Goal: Find specific page/section: Find specific page/section

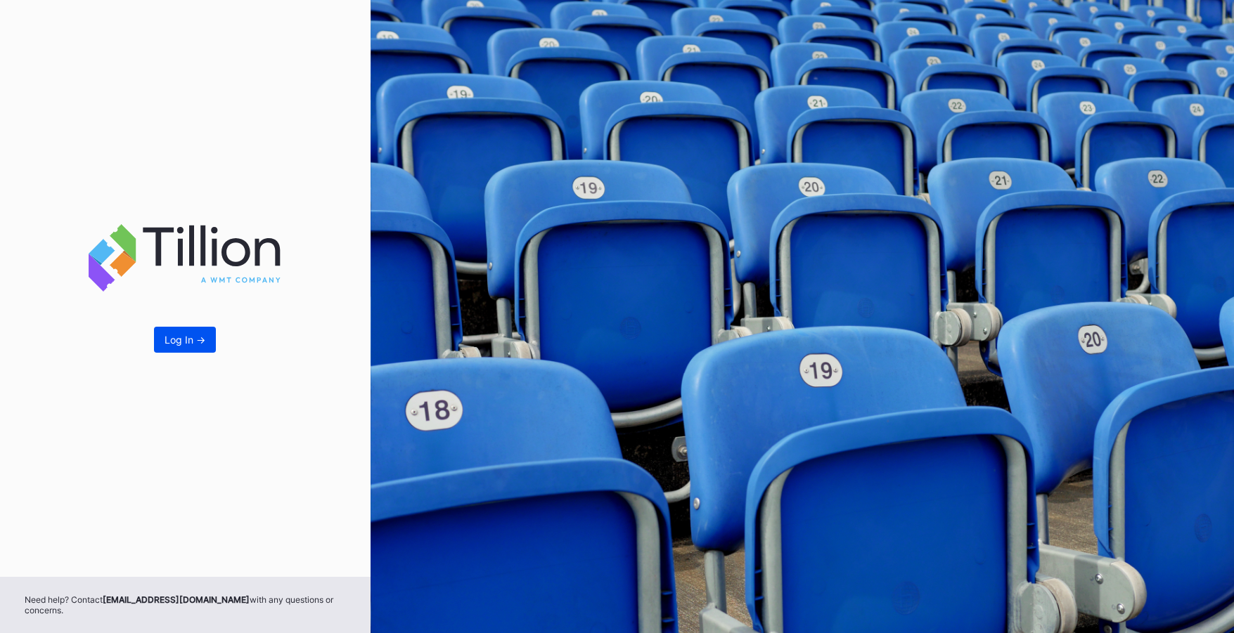
drag, startPoint x: 364, startPoint y: 349, endPoint x: 188, endPoint y: 346, distance: 175.8
click at [363, 349] on div "Log In ->" at bounding box center [185, 288] width 370 height 577
click at [186, 338] on div "Log In ->" at bounding box center [185, 340] width 41 height 12
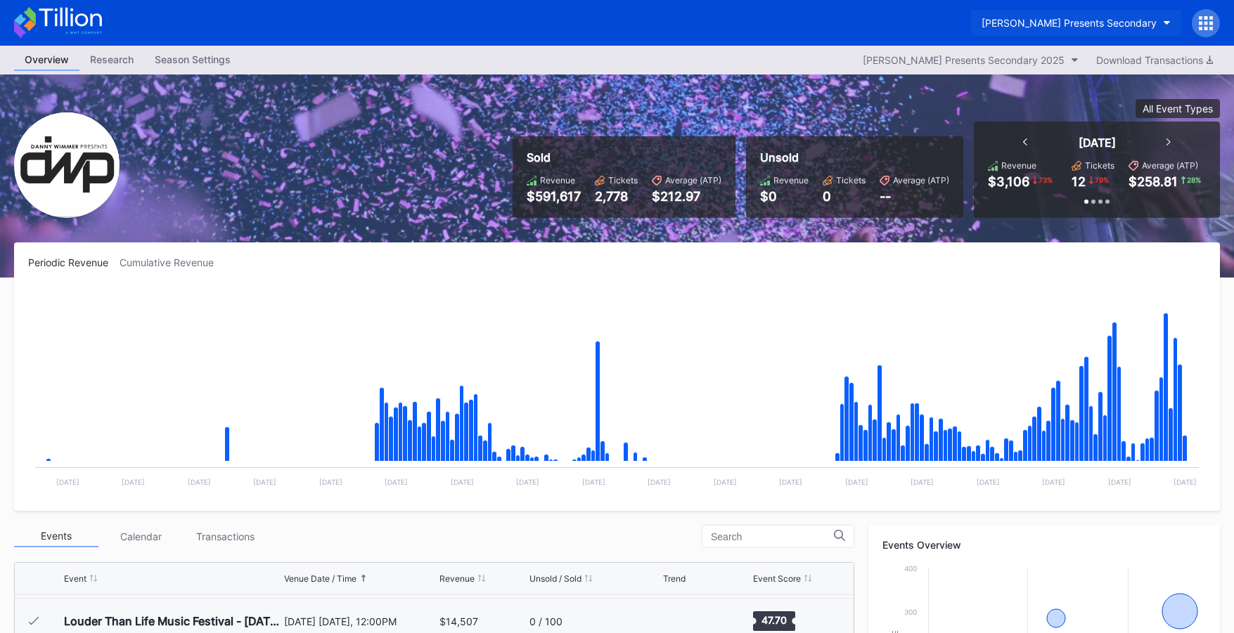
click at [987, 32] on button "[PERSON_NAME] Presents Secondary" at bounding box center [1076, 23] width 210 height 26
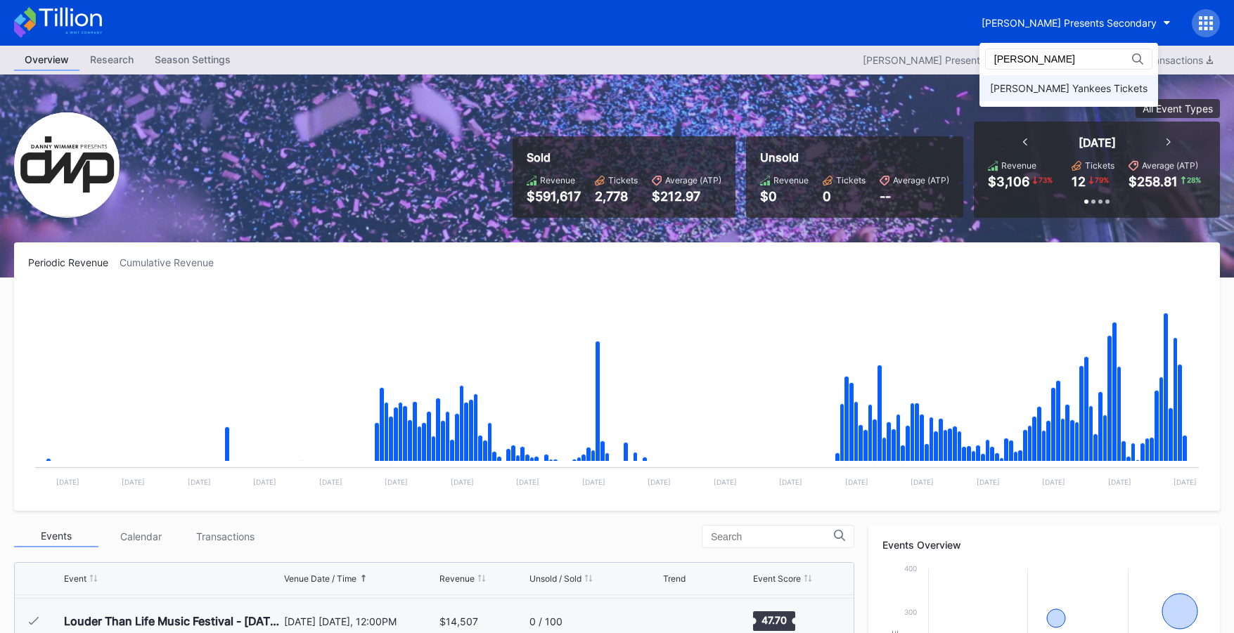
type input "yanke"
click at [1006, 86] on div "[PERSON_NAME] Yankees Tickets" at bounding box center [1068, 88] width 157 height 12
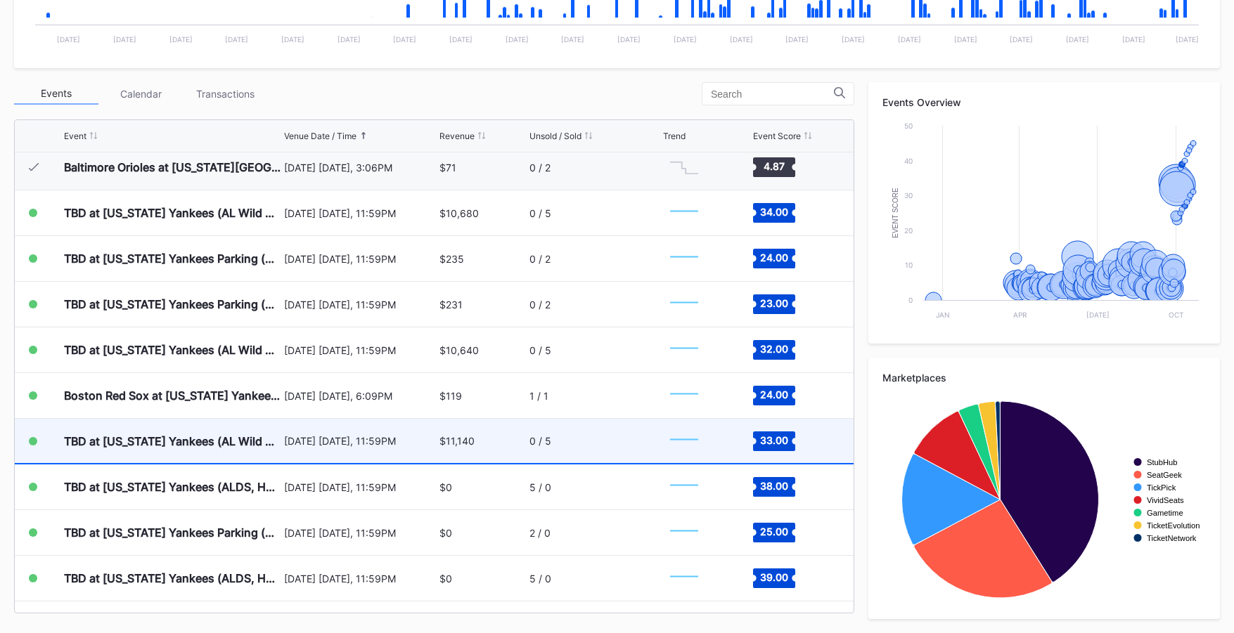
scroll to position [6613, 0]
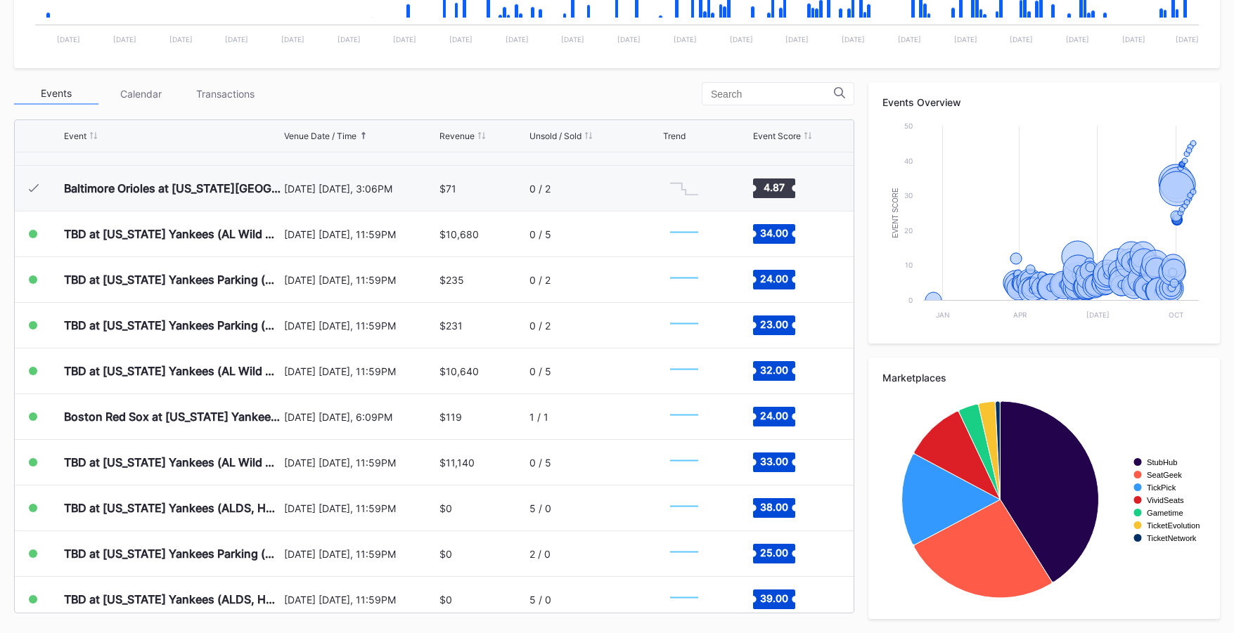
click at [234, 89] on div "Transactions" at bounding box center [225, 94] width 84 height 22
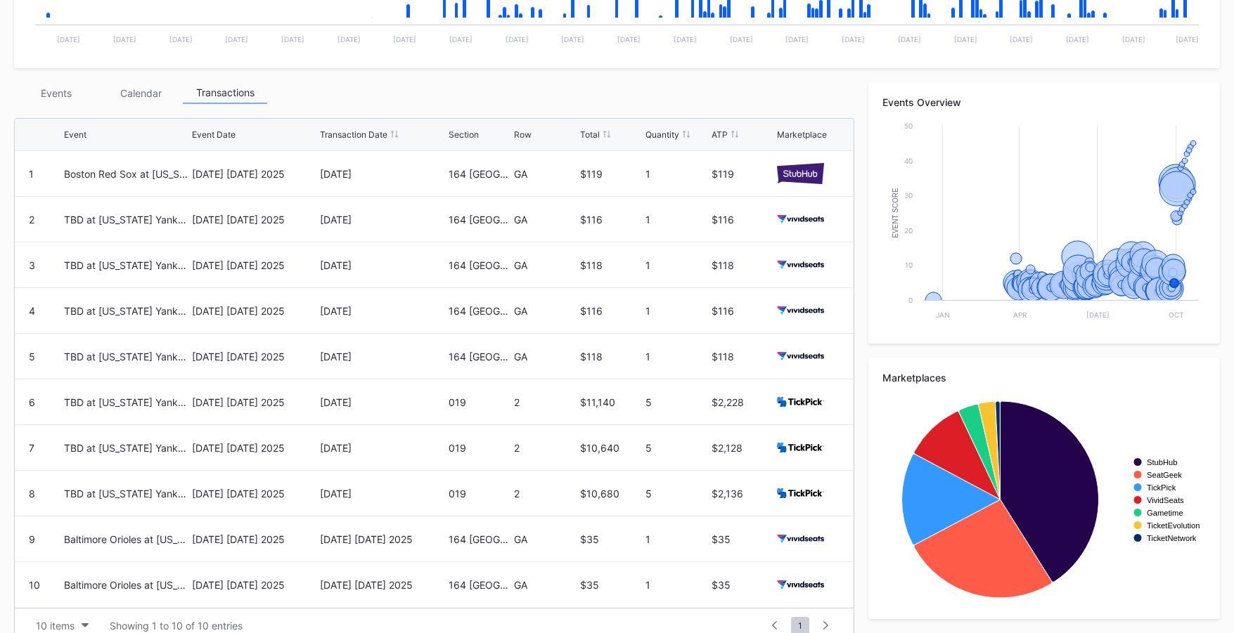
scroll to position [0, 0]
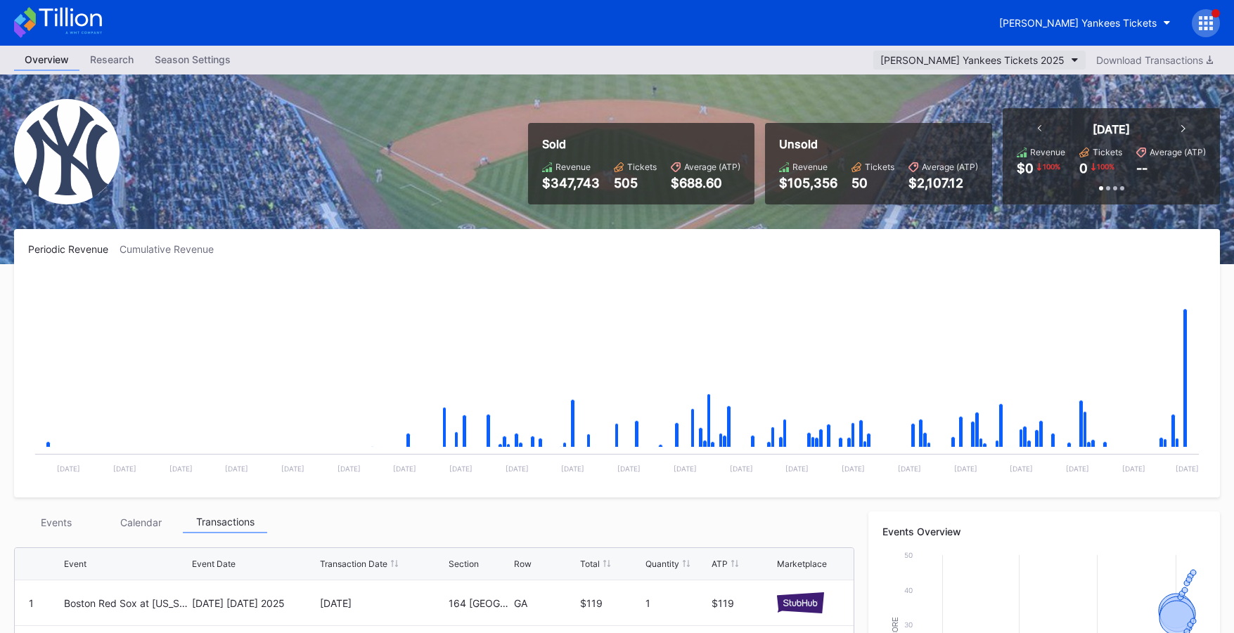
click at [958, 54] on div "[PERSON_NAME] Yankees Tickets 2025" at bounding box center [972, 60] width 184 height 12
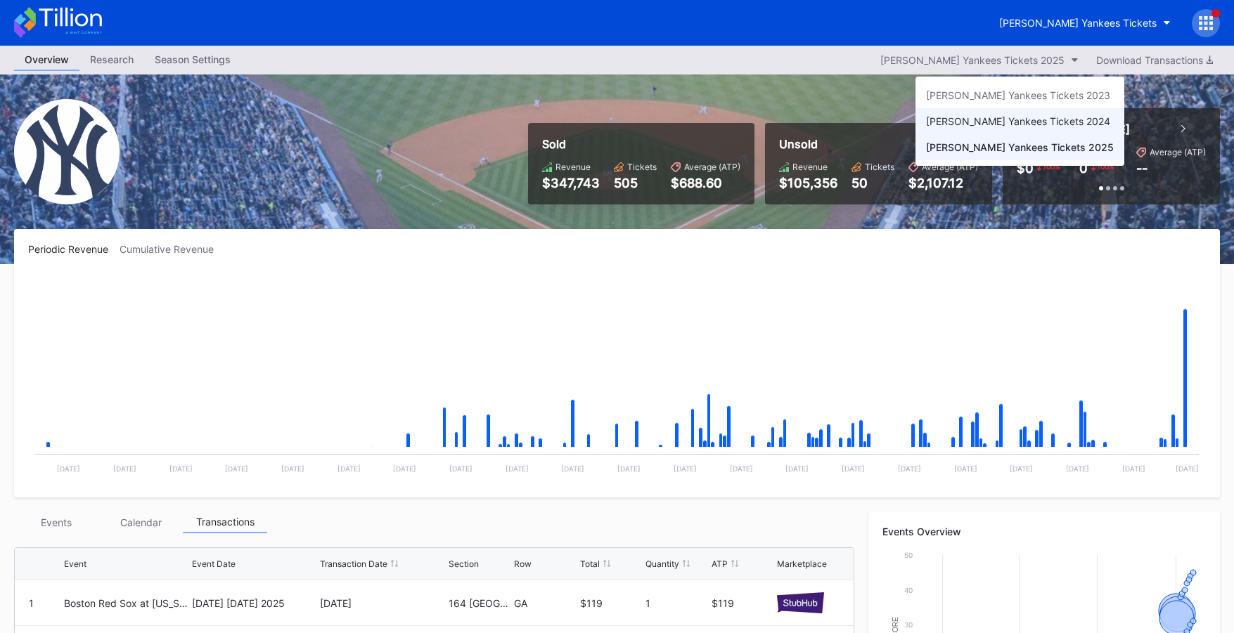
click at [1012, 124] on div "[PERSON_NAME] Yankees Tickets 2024" at bounding box center [1018, 121] width 184 height 12
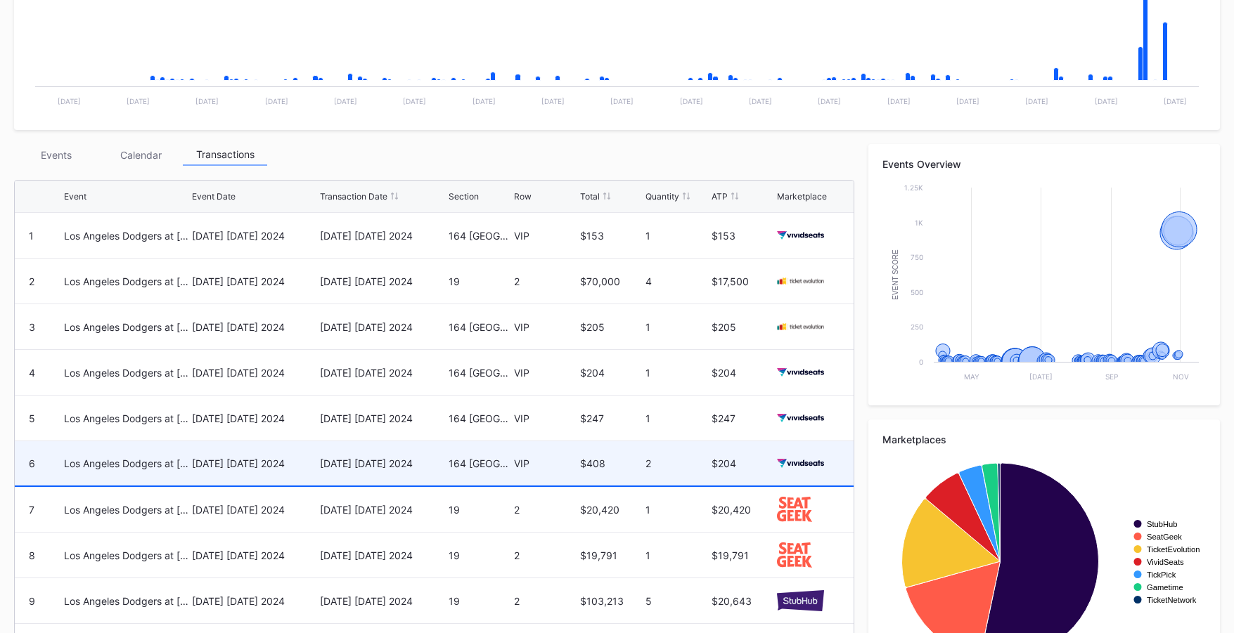
scroll to position [452, 0]
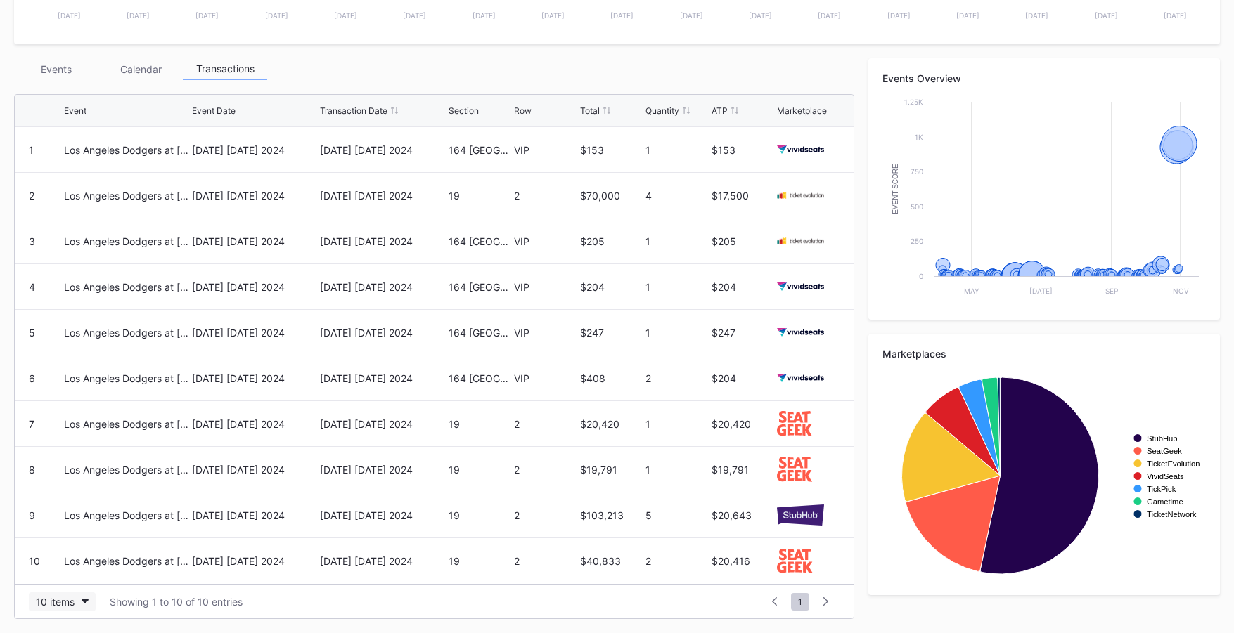
click at [54, 607] on div "10 items" at bounding box center [55, 602] width 39 height 12
click at [73, 536] on div "100 items" at bounding box center [61, 541] width 45 height 12
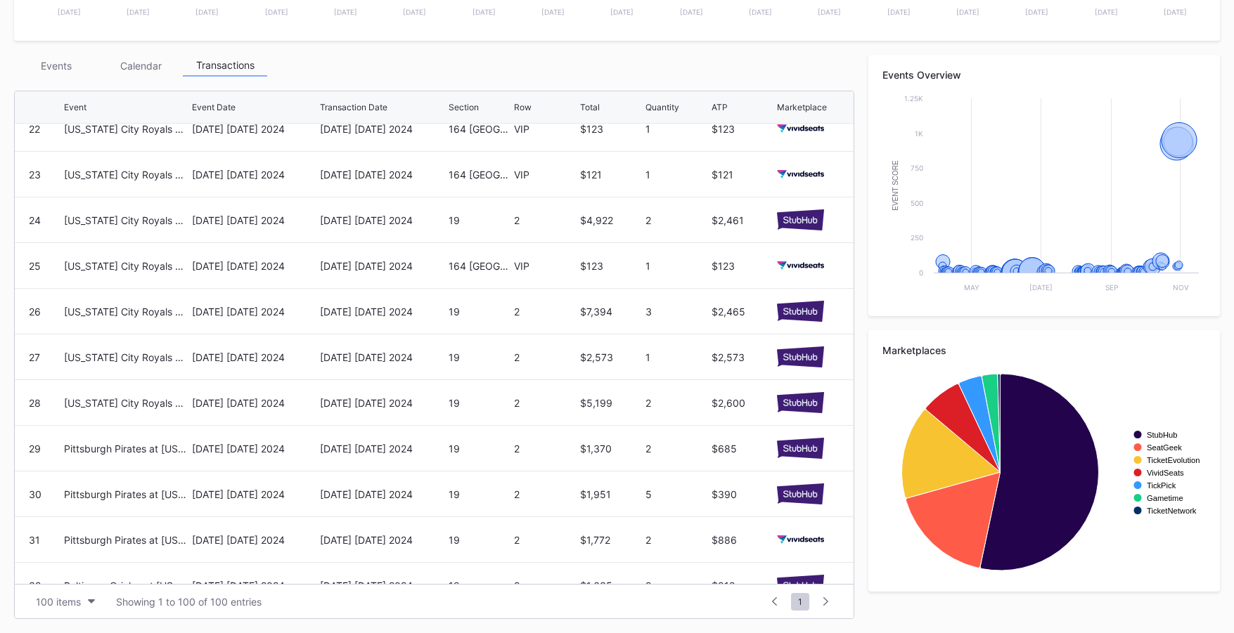
scroll to position [982, 0]
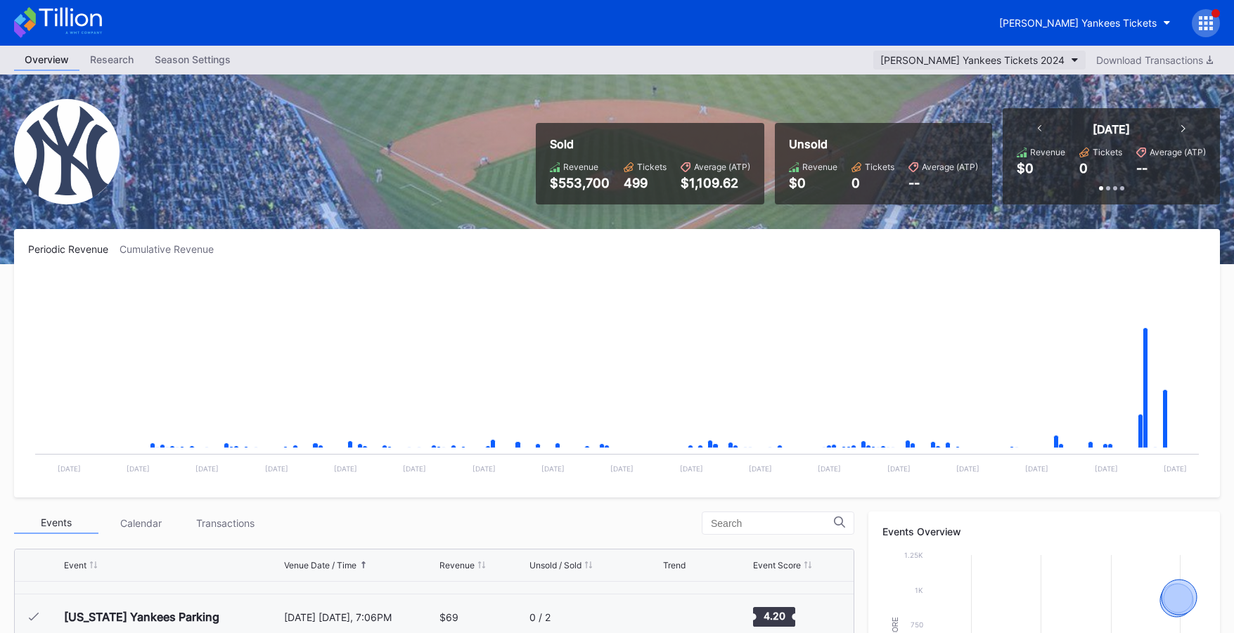
click at [1040, 60] on div "[PERSON_NAME] Yankees Tickets 2024" at bounding box center [972, 60] width 184 height 12
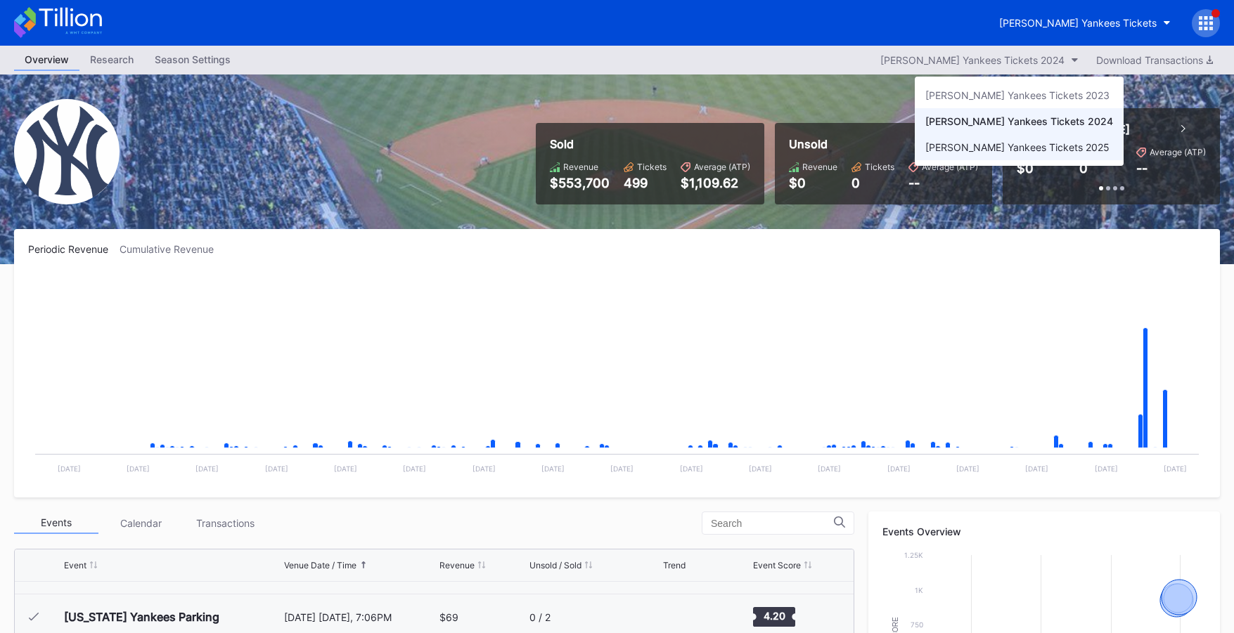
click at [1026, 153] on div "[PERSON_NAME] Yankees Tickets 2025" at bounding box center [1019, 147] width 209 height 26
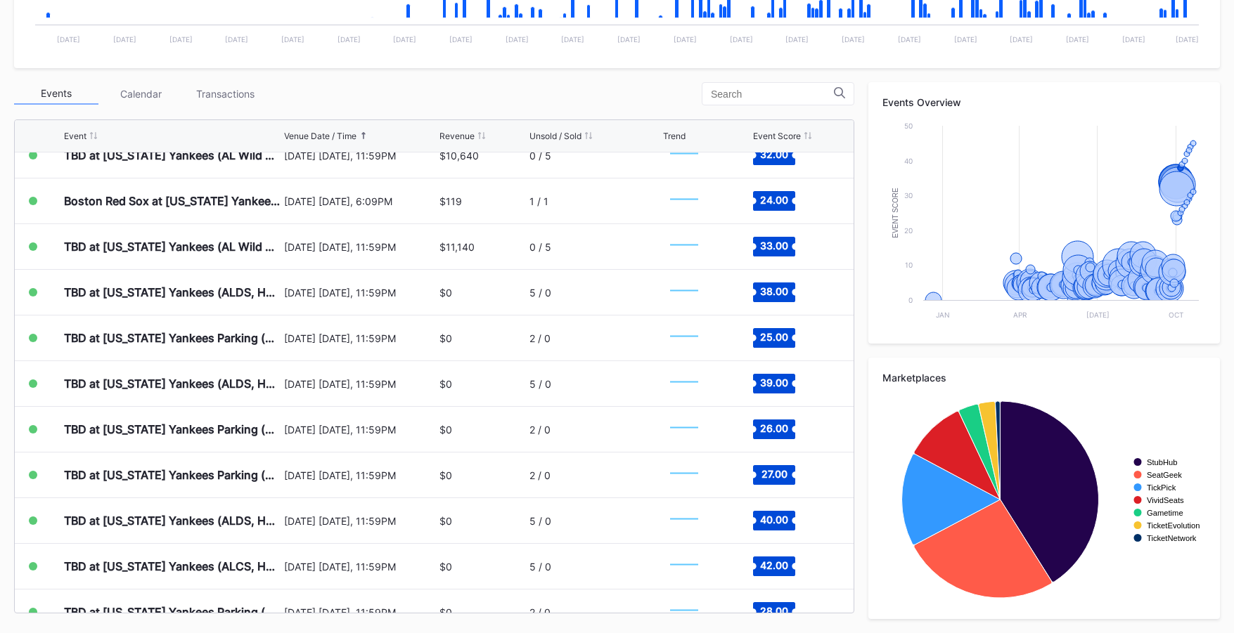
scroll to position [6840, 0]
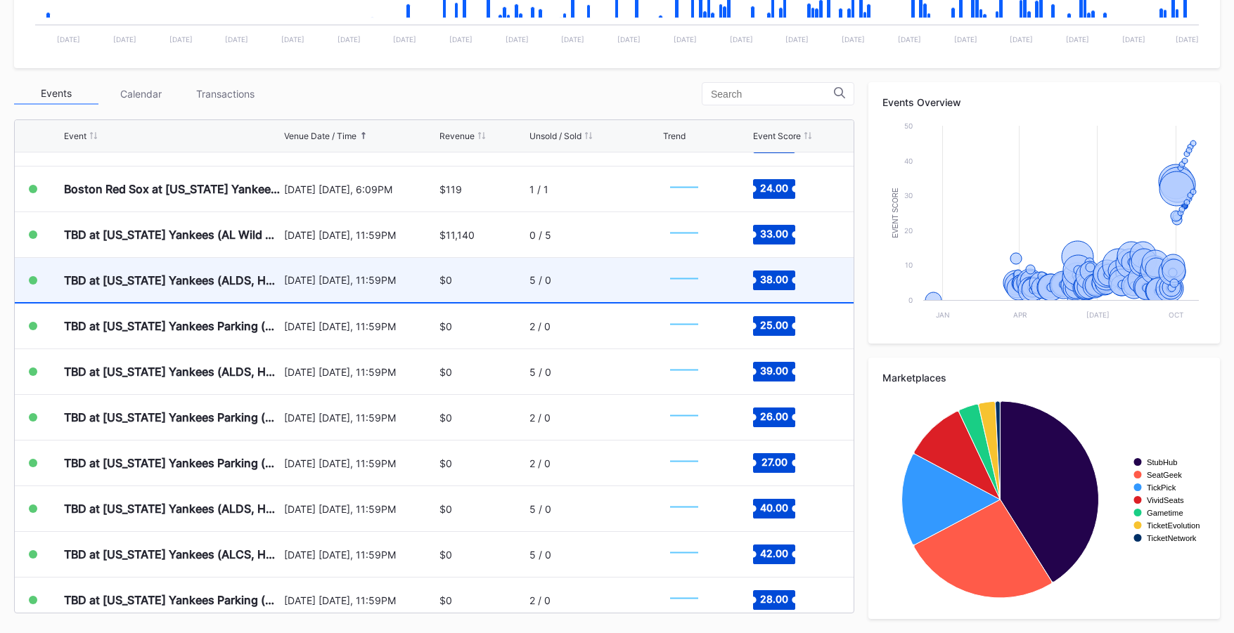
click at [349, 285] on div "[DATE] [DATE], 11:59PM" at bounding box center [360, 280] width 152 height 12
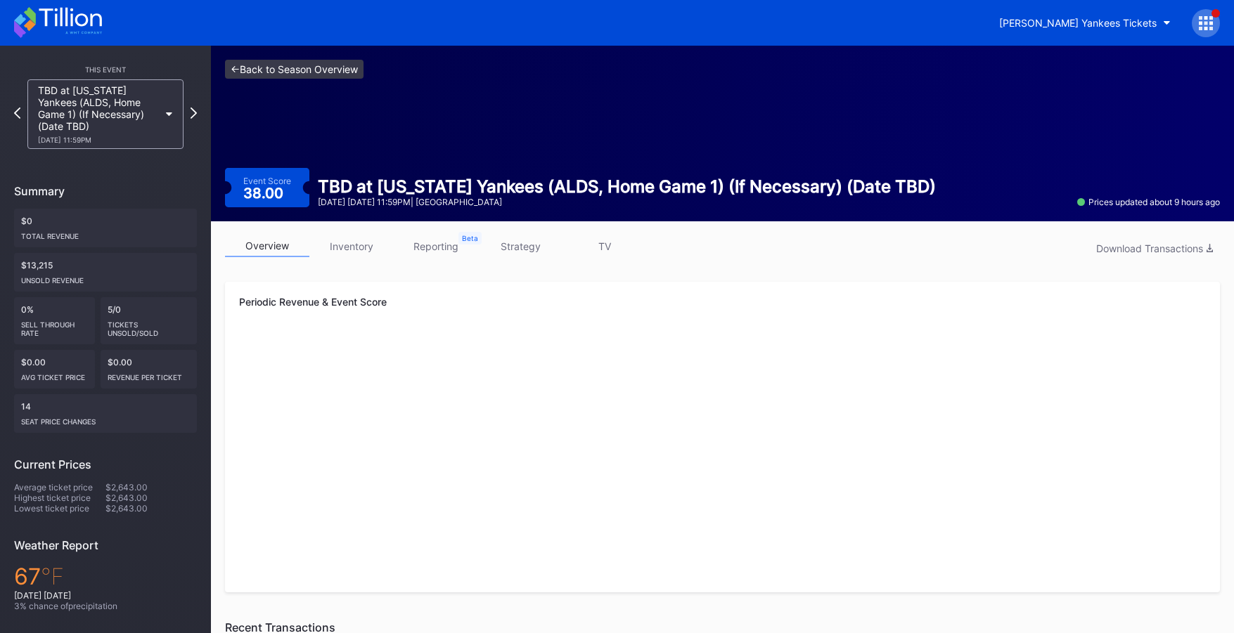
click at [321, 72] on link "<- Back to Season Overview" at bounding box center [294, 69] width 138 height 19
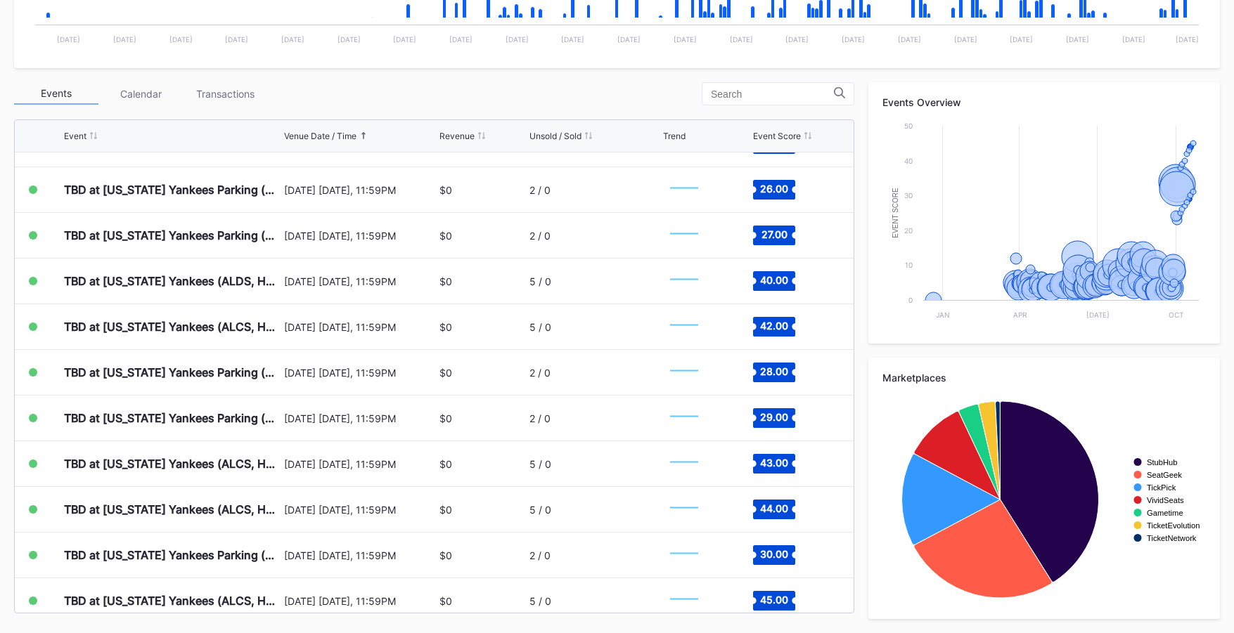
scroll to position [7096, 0]
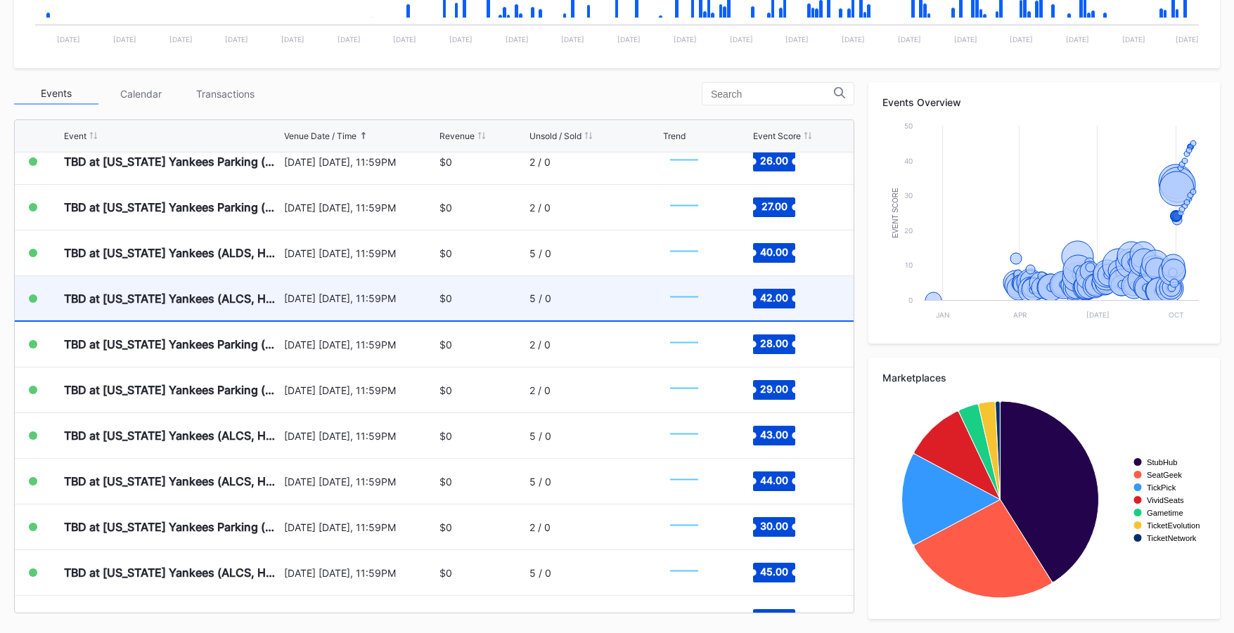
click at [342, 295] on div "[DATE] [DATE], 11:59PM" at bounding box center [360, 298] width 152 height 12
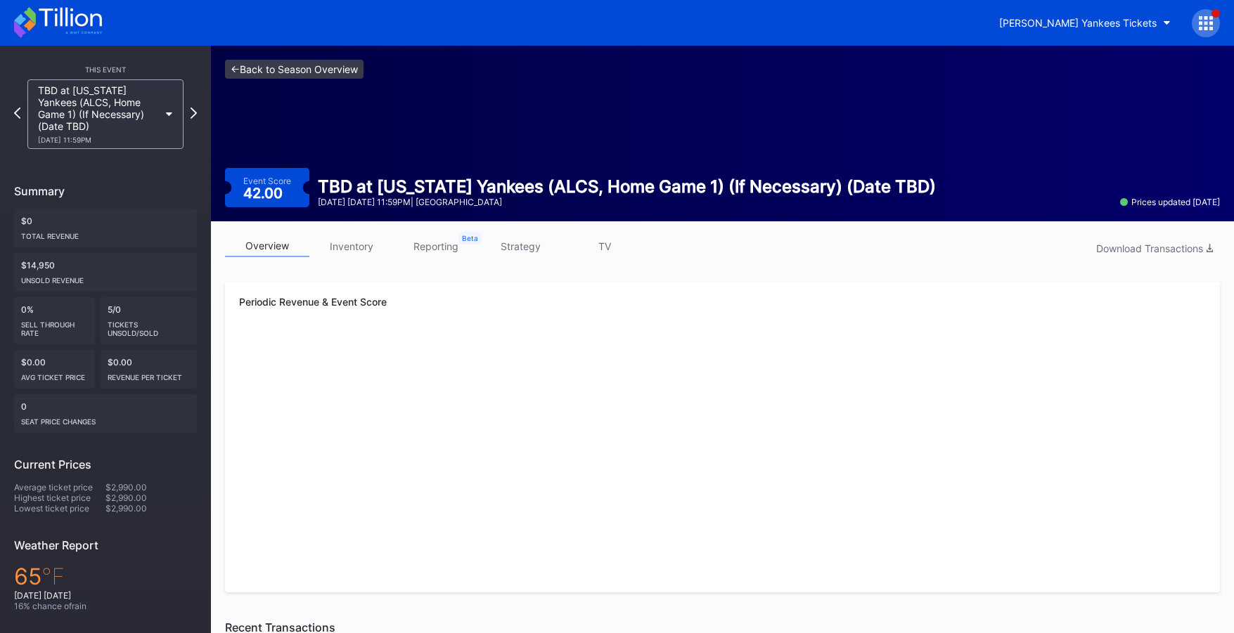
click at [310, 77] on link "<- Back to Season Overview" at bounding box center [294, 69] width 138 height 19
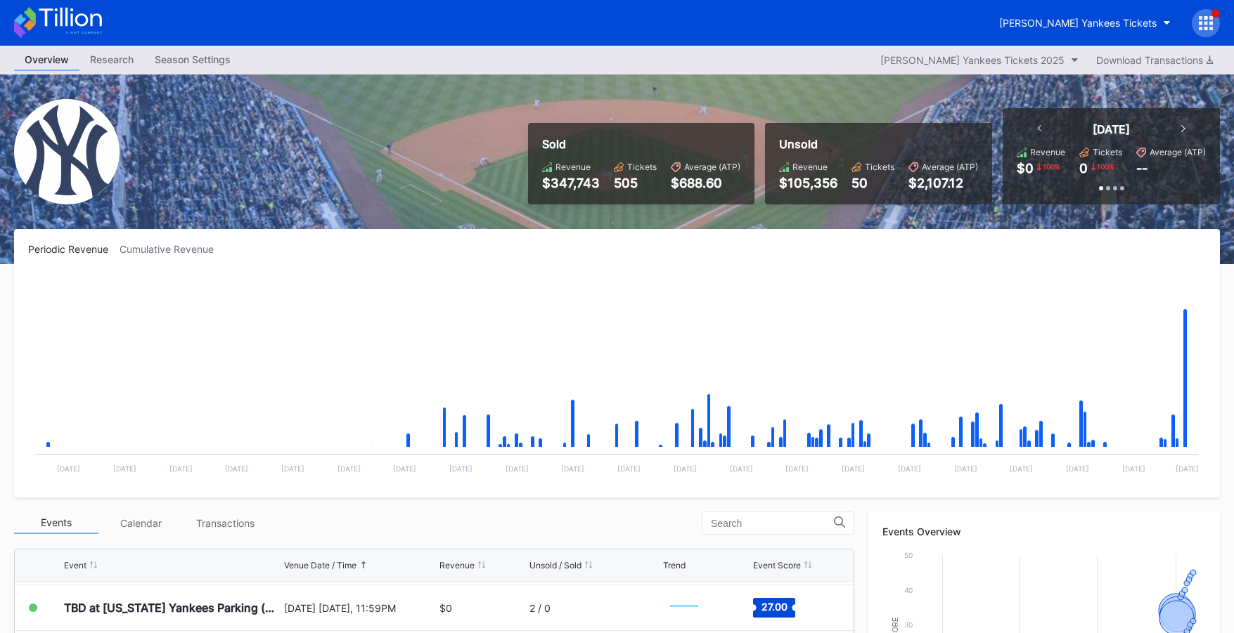
click at [54, 22] on icon at bounding box center [58, 22] width 88 height 31
click at [61, 28] on icon at bounding box center [58, 22] width 88 height 31
click at [72, 31] on icon at bounding box center [58, 22] width 88 height 31
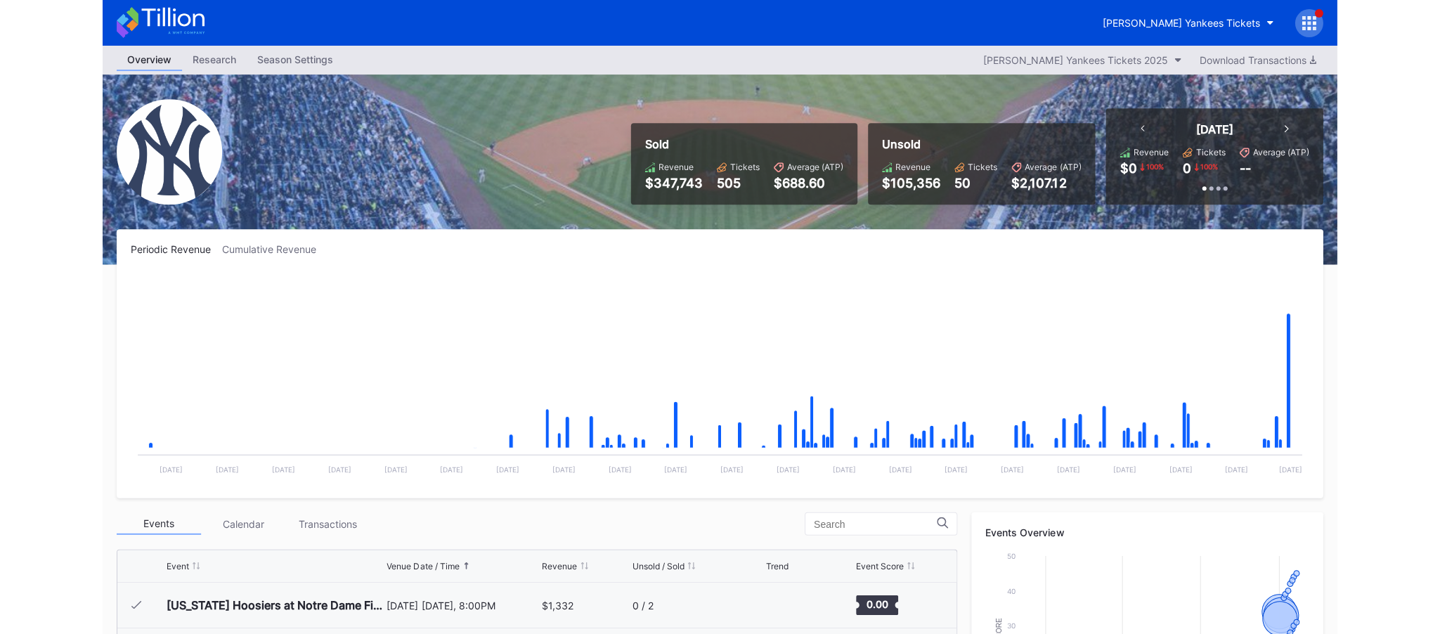
scroll to position [6672, 0]
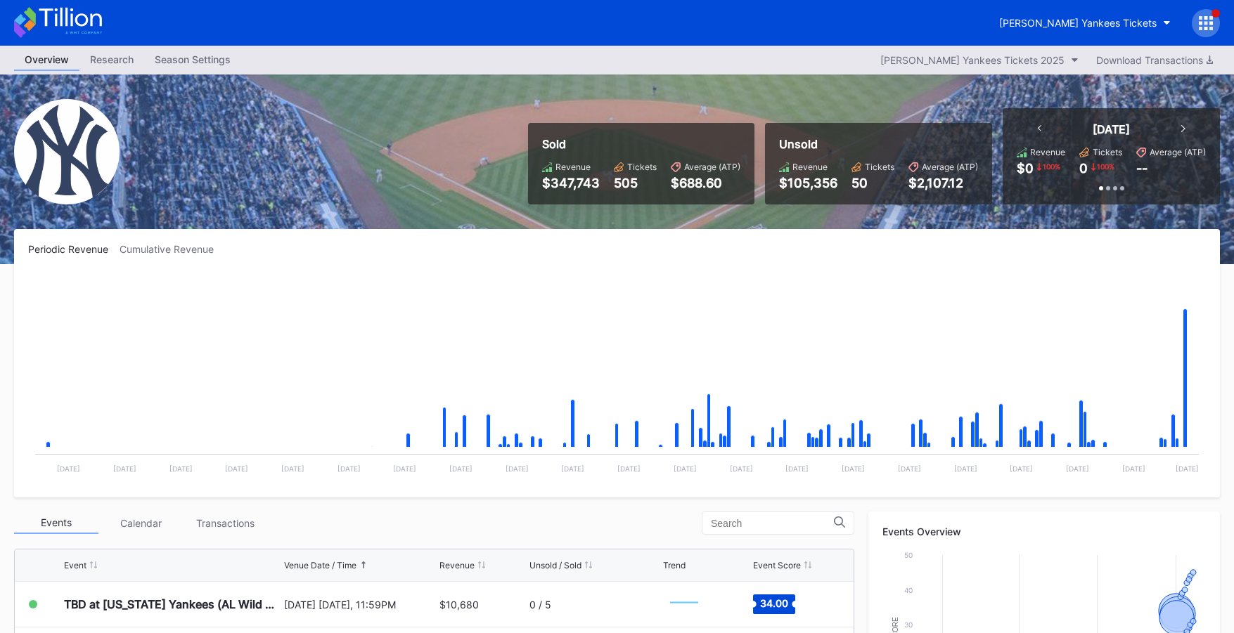
click at [104, 23] on div "[PERSON_NAME] Yankees Tickets" at bounding box center [617, 23] width 1234 height 46
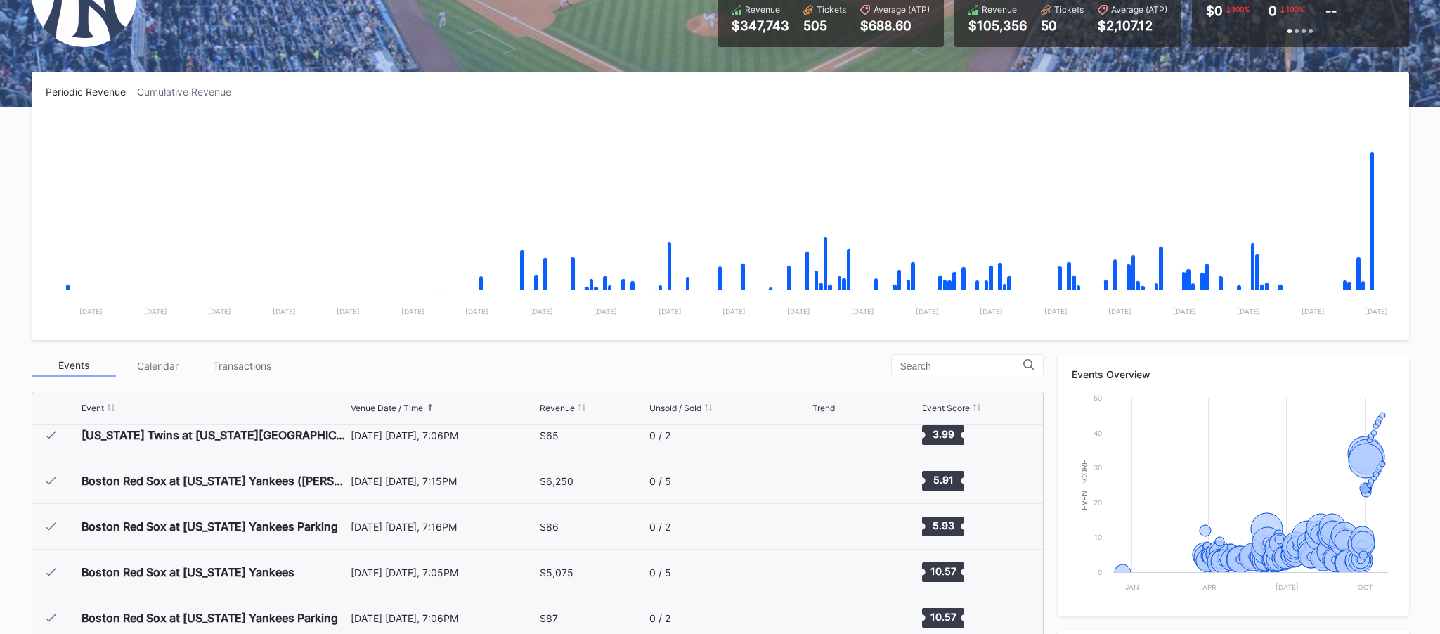
scroll to position [0, 0]
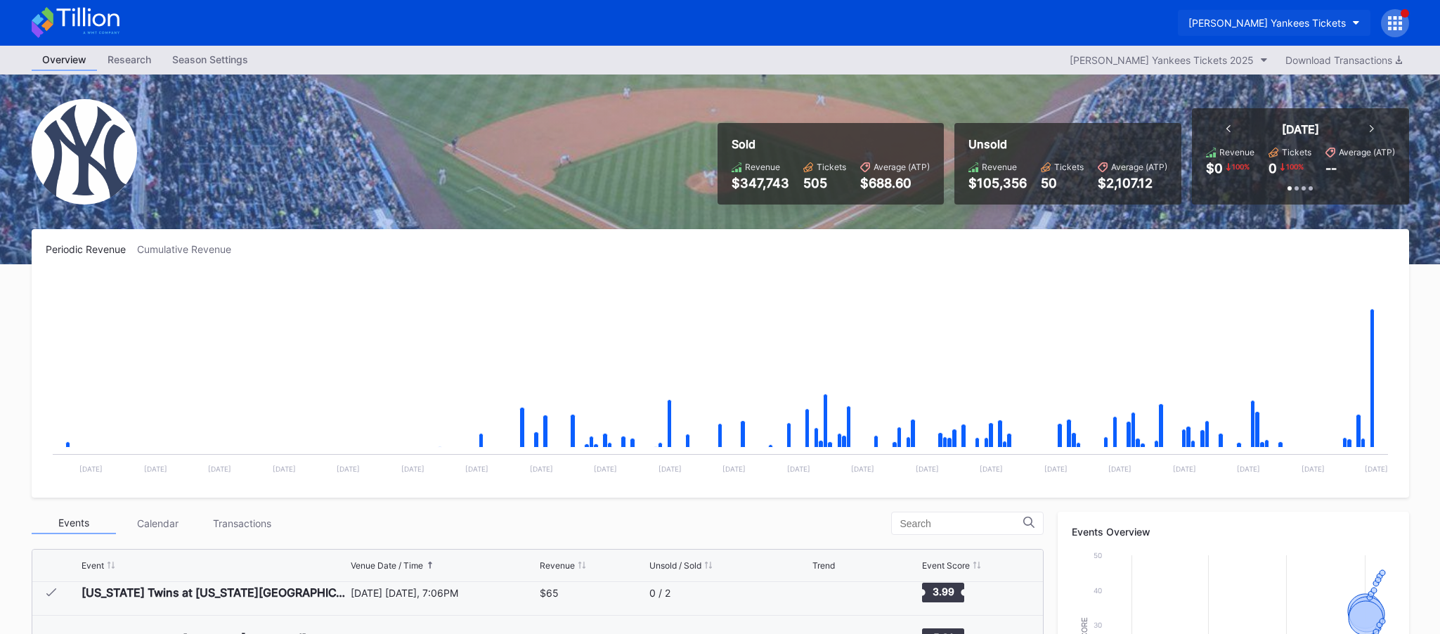
click at [1233, 27] on div "[PERSON_NAME] Yankees Tickets" at bounding box center [1267, 23] width 157 height 12
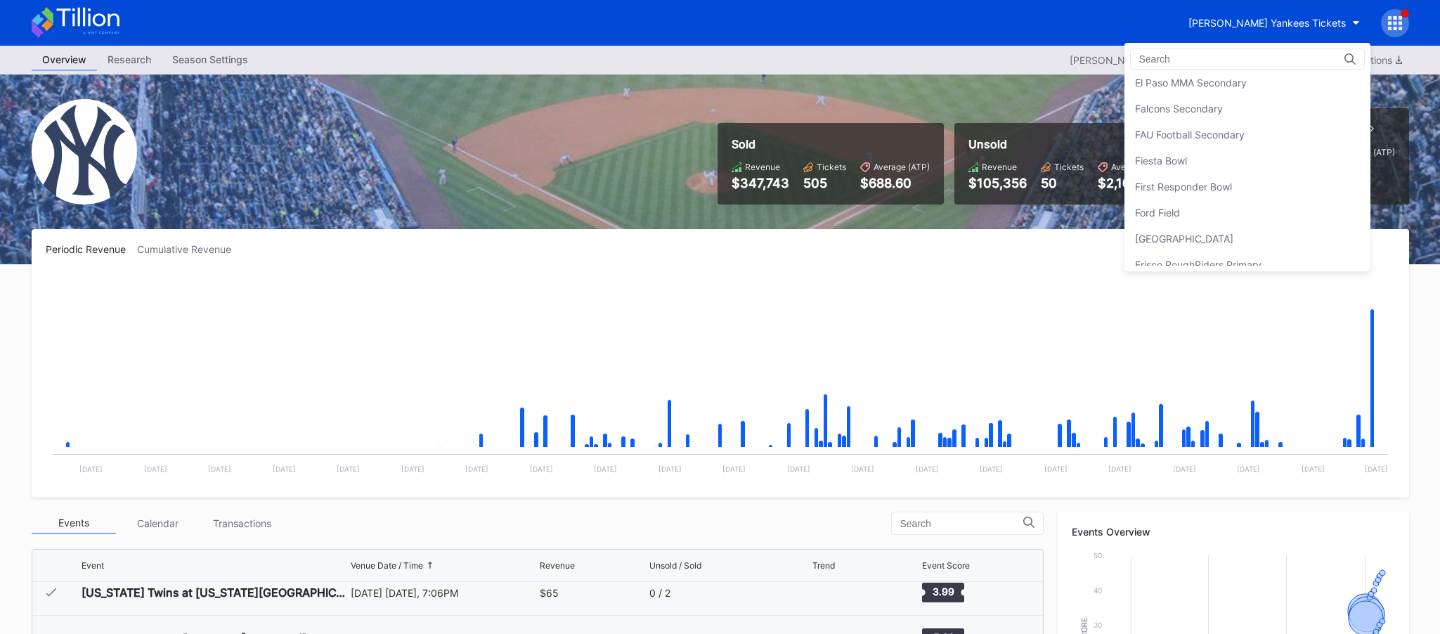
scroll to position [1464, 0]
click at [1233, 152] on div "Fiesta Bowl" at bounding box center [1248, 159] width 246 height 26
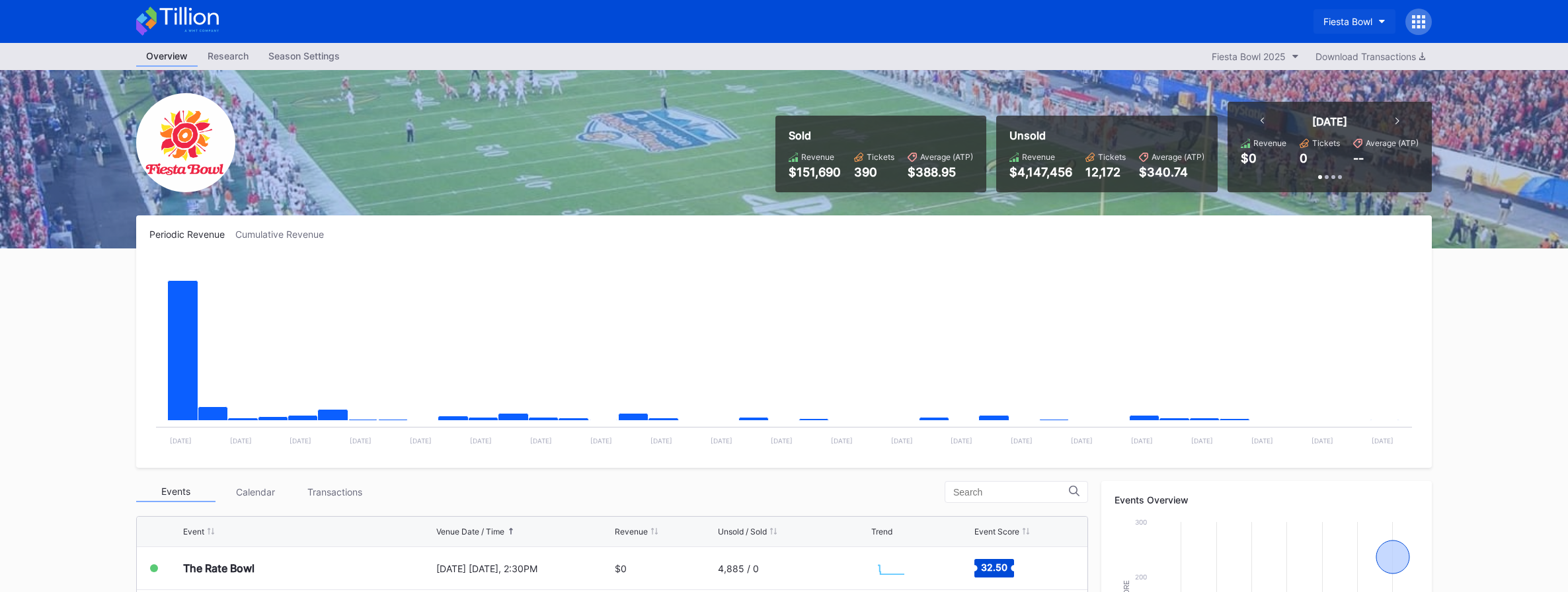
click at [1159, 13] on button "Fiesta Bowl" at bounding box center [1354, 22] width 82 height 24
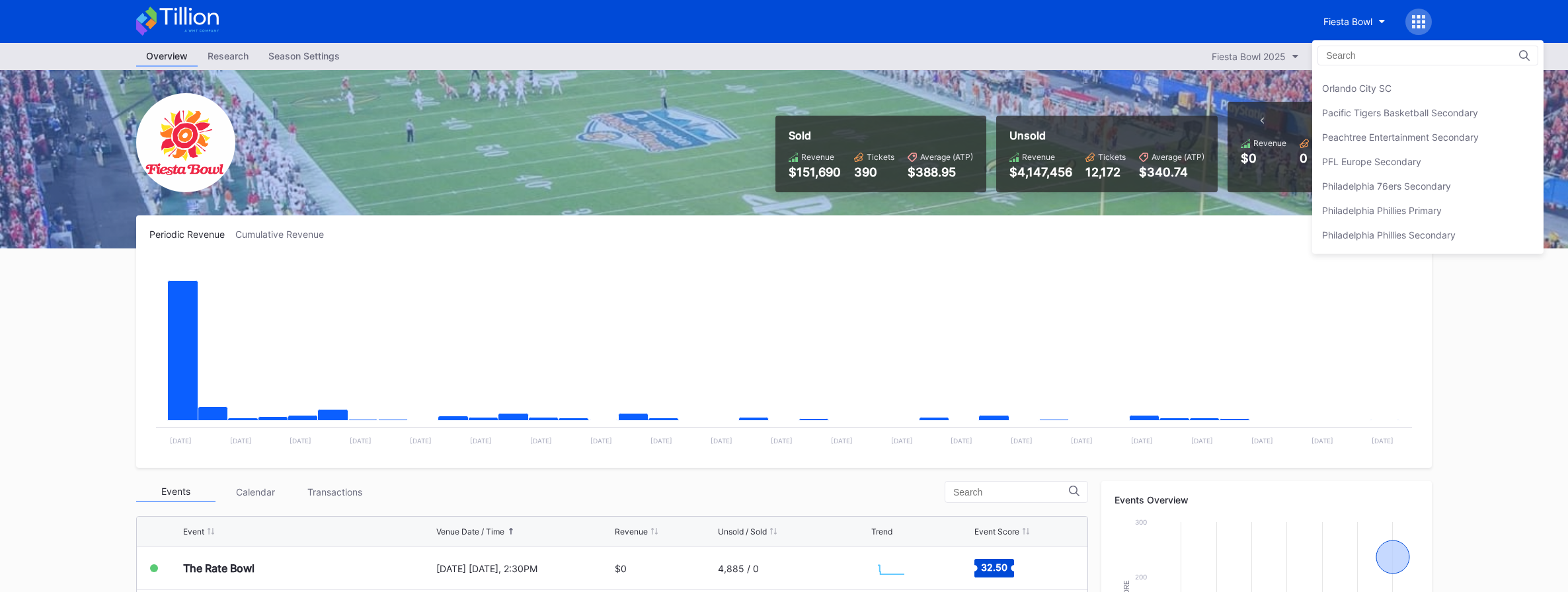
scroll to position [2779, 0]
click at [1159, 148] on div "Peachtree Entertainment Secondary" at bounding box center [1428, 140] width 231 height 24
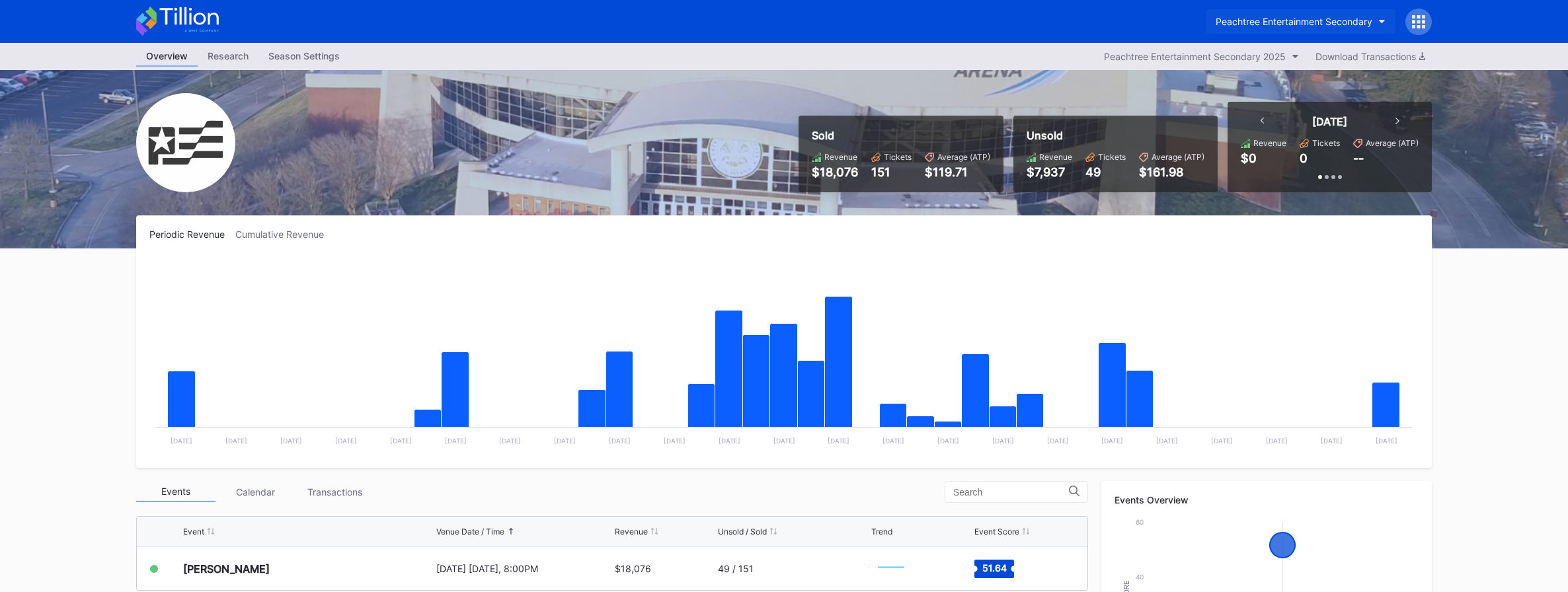
click at [1159, 29] on button "Peachtree Entertainment Secondary" at bounding box center [1300, 22] width 190 height 24
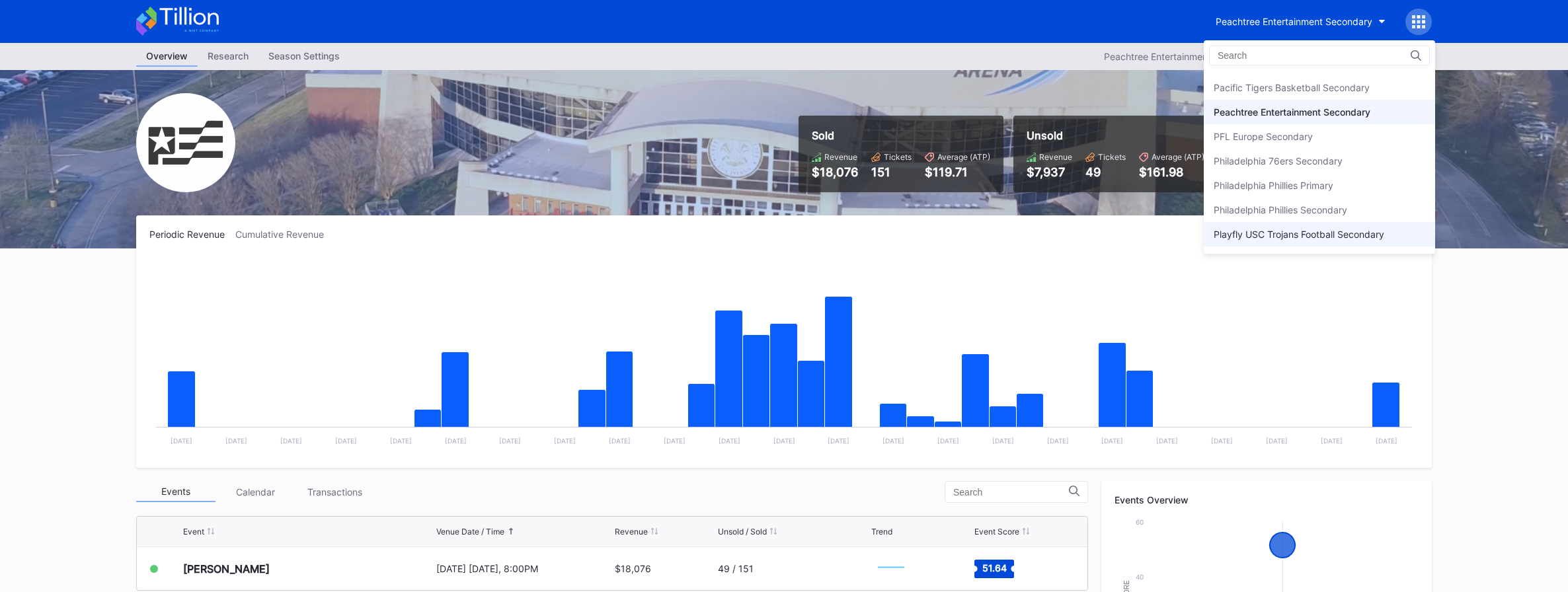
scroll to position [2796, 0]
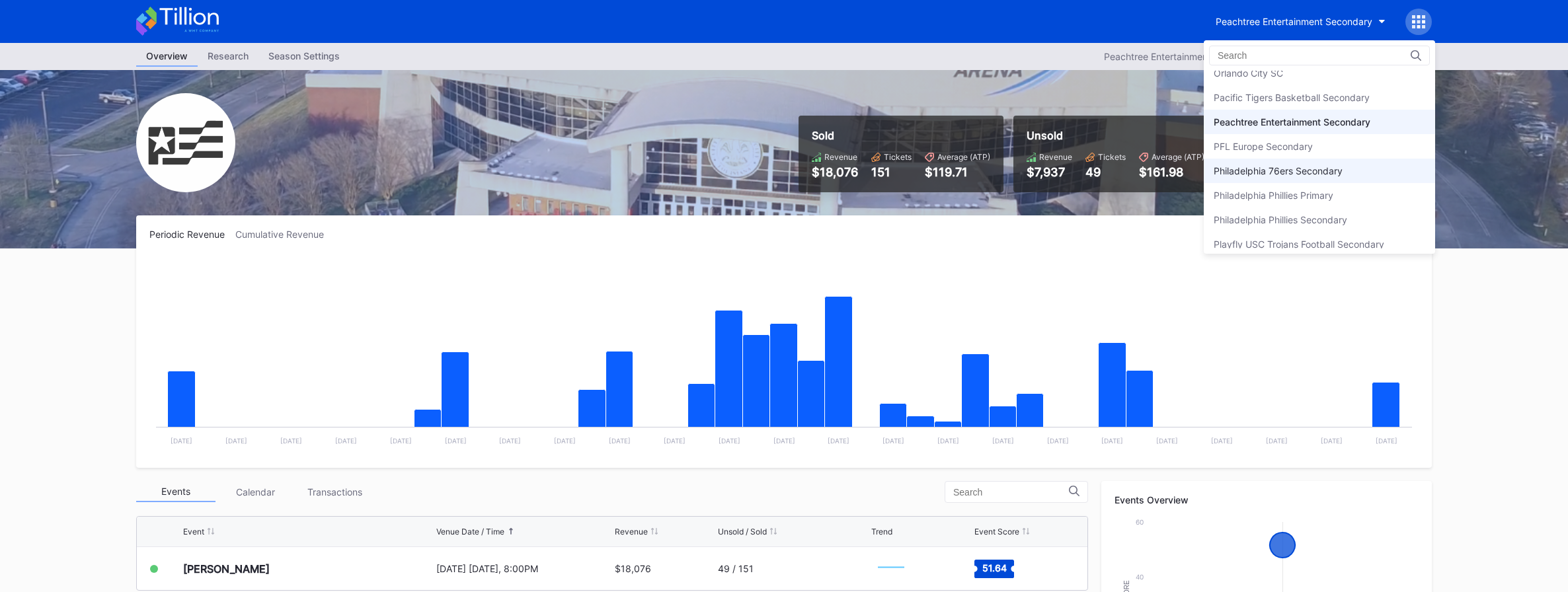
click at [1159, 166] on div "Philadelphia 76ers Secondary" at bounding box center [1278, 171] width 129 height 11
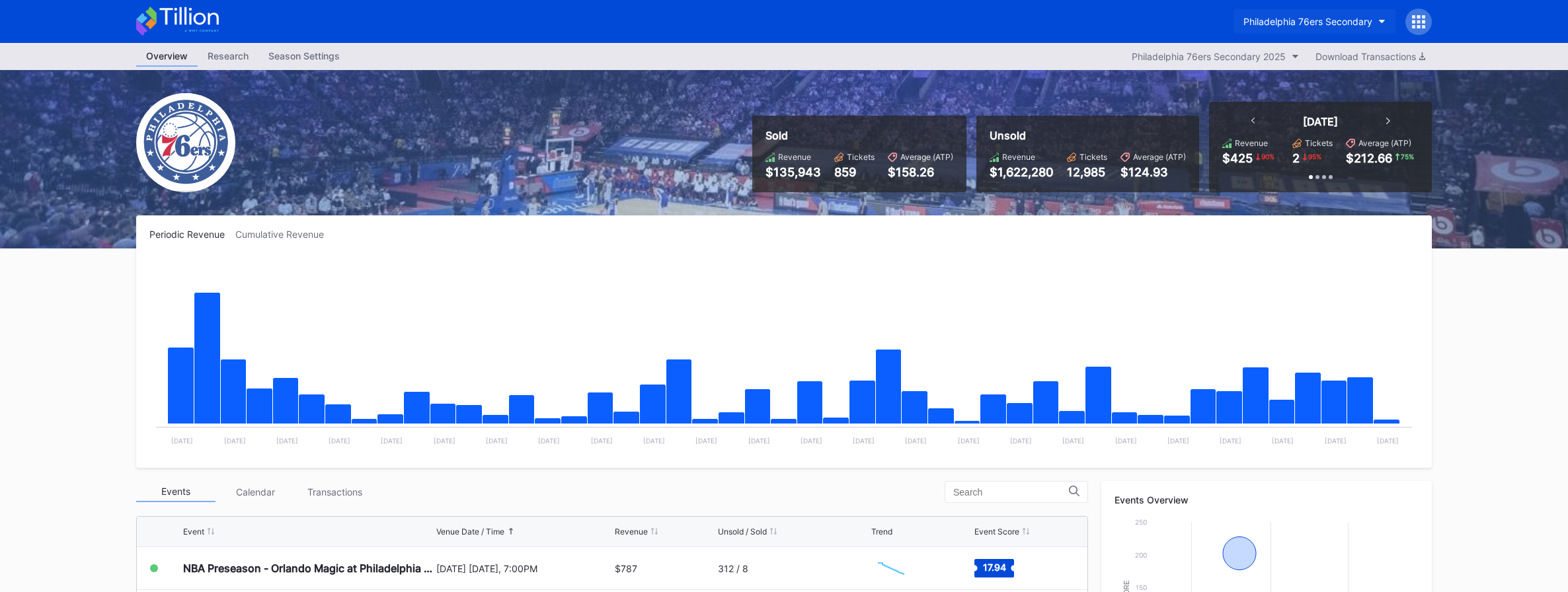
click at [1159, 27] on button "Philadelphia 76ers Secondary" at bounding box center [1314, 22] width 162 height 24
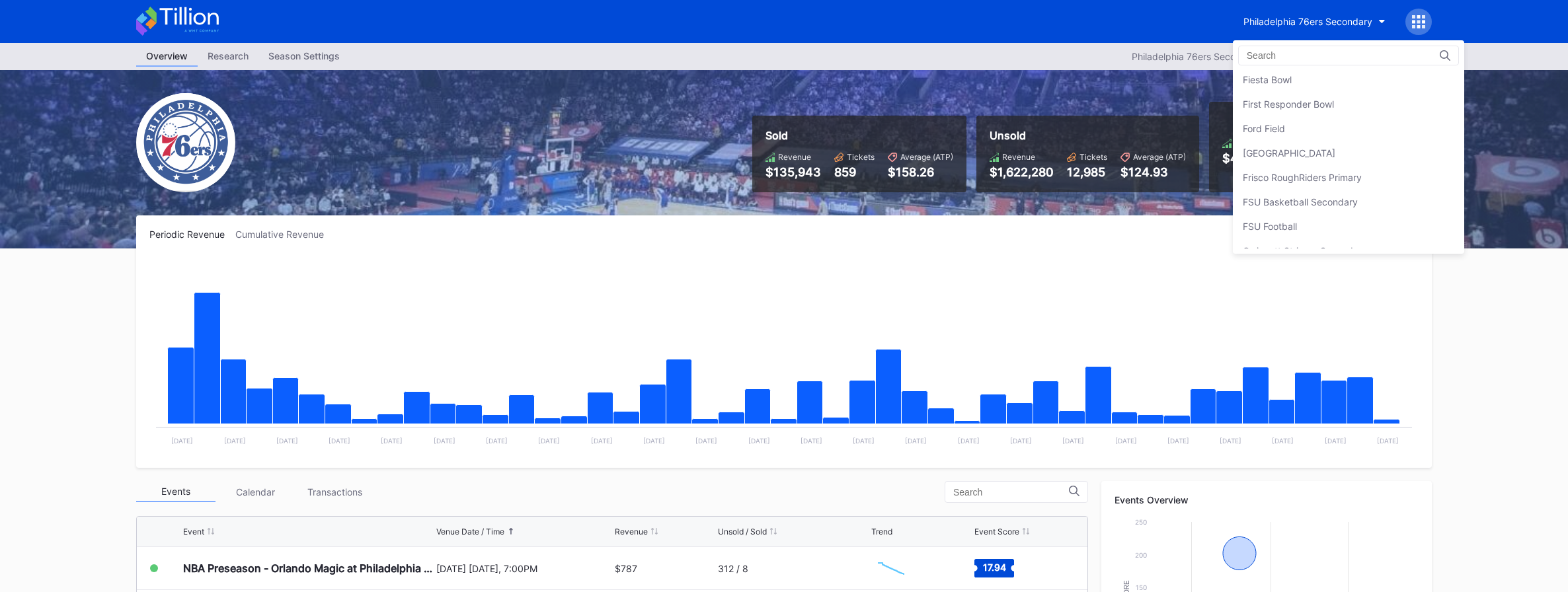
scroll to position [1443, 0]
click at [1159, 152] on div "[GEOGRAPHIC_DATA]" at bounding box center [1289, 155] width 92 height 11
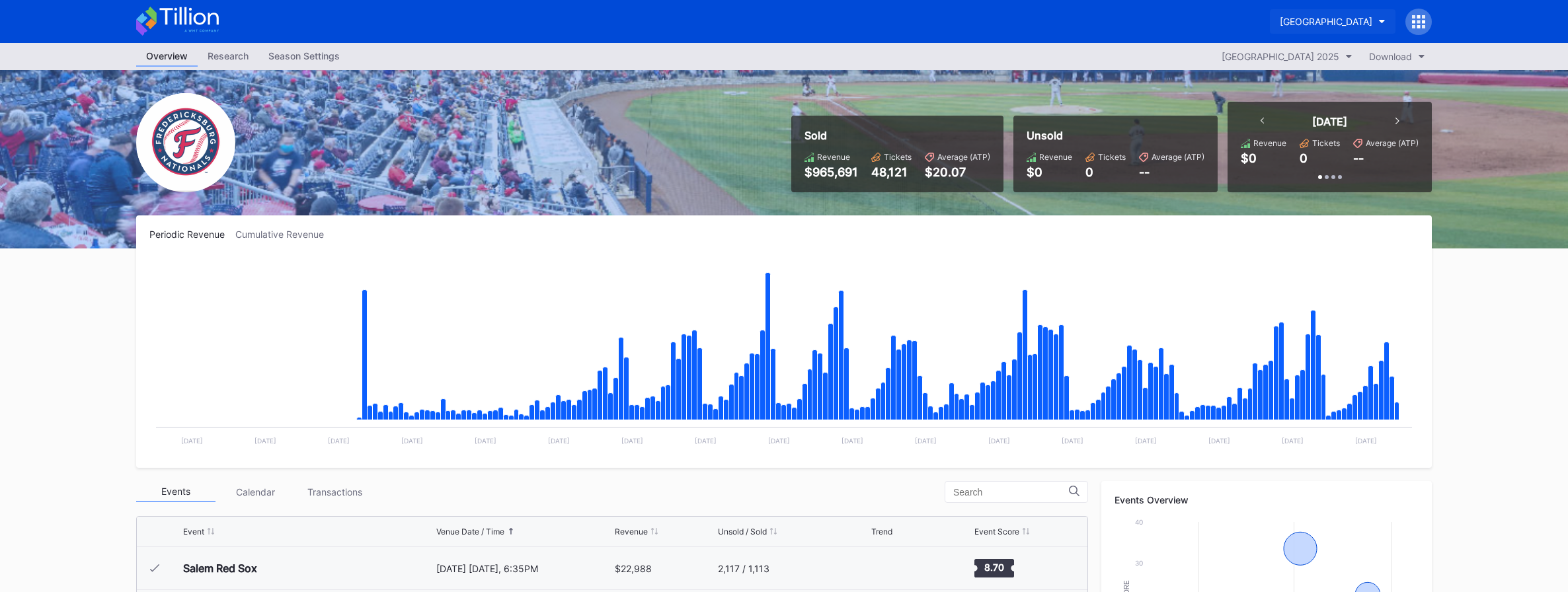
click at [1159, 28] on button "[GEOGRAPHIC_DATA]" at bounding box center [1333, 22] width 126 height 24
drag, startPoint x: 165, startPoint y: 35, endPoint x: 555, endPoint y: 55, distance: 390.5
click at [165, 35] on icon at bounding box center [178, 21] width 83 height 29
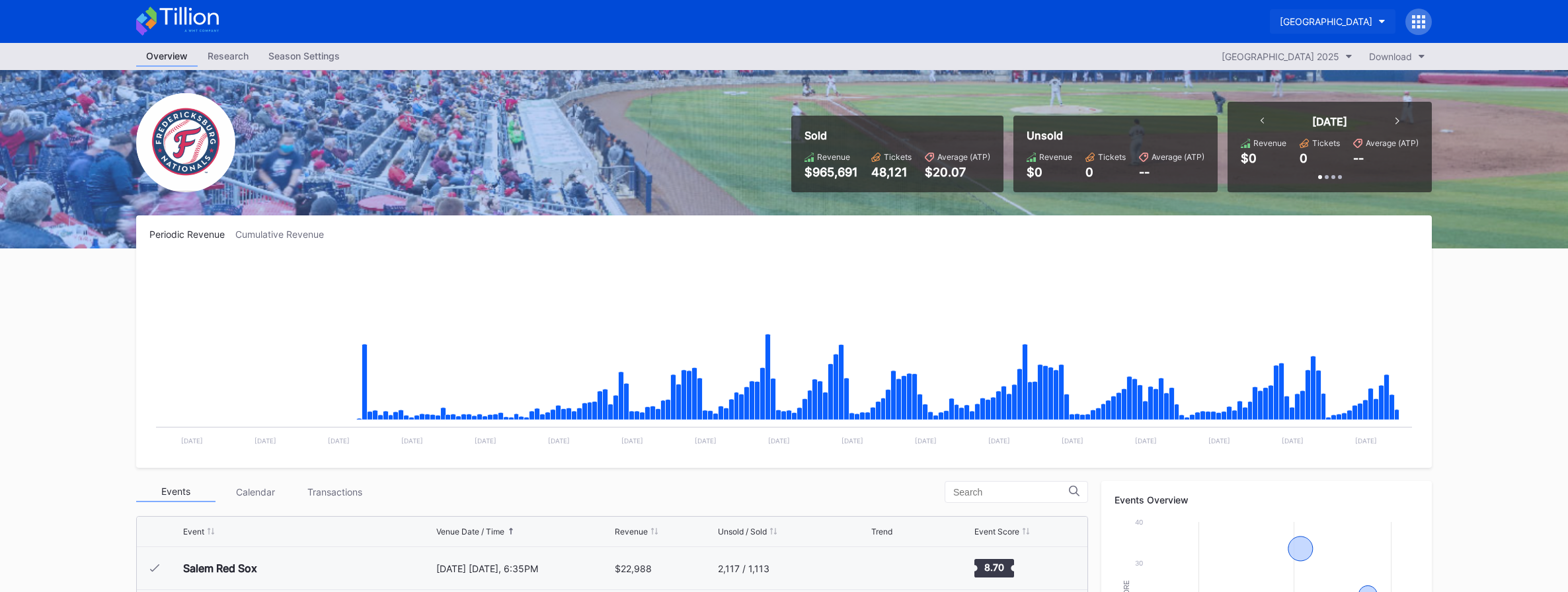
click at [1159, 21] on div "[GEOGRAPHIC_DATA]" at bounding box center [1325, 22] width 92 height 11
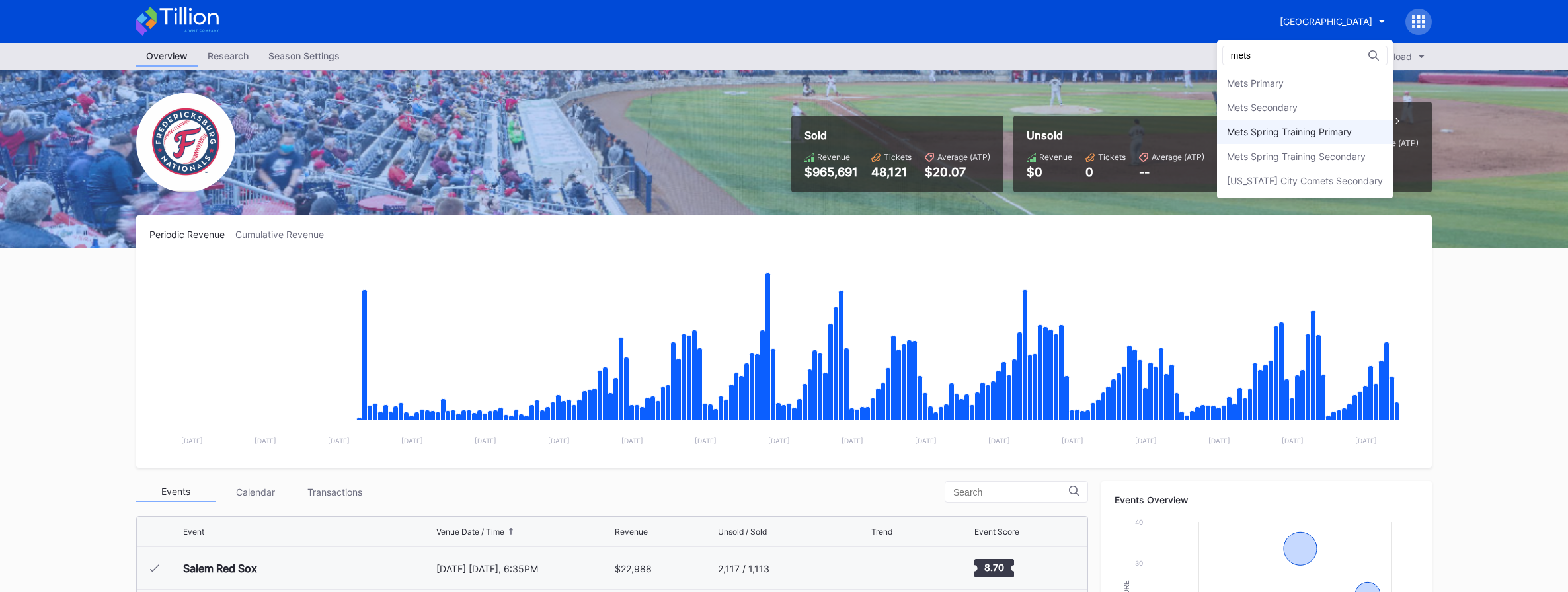
type input "mets"
click at [1159, 119] on div "Mets Spring Training Primary" at bounding box center [1304, 132] width 176 height 24
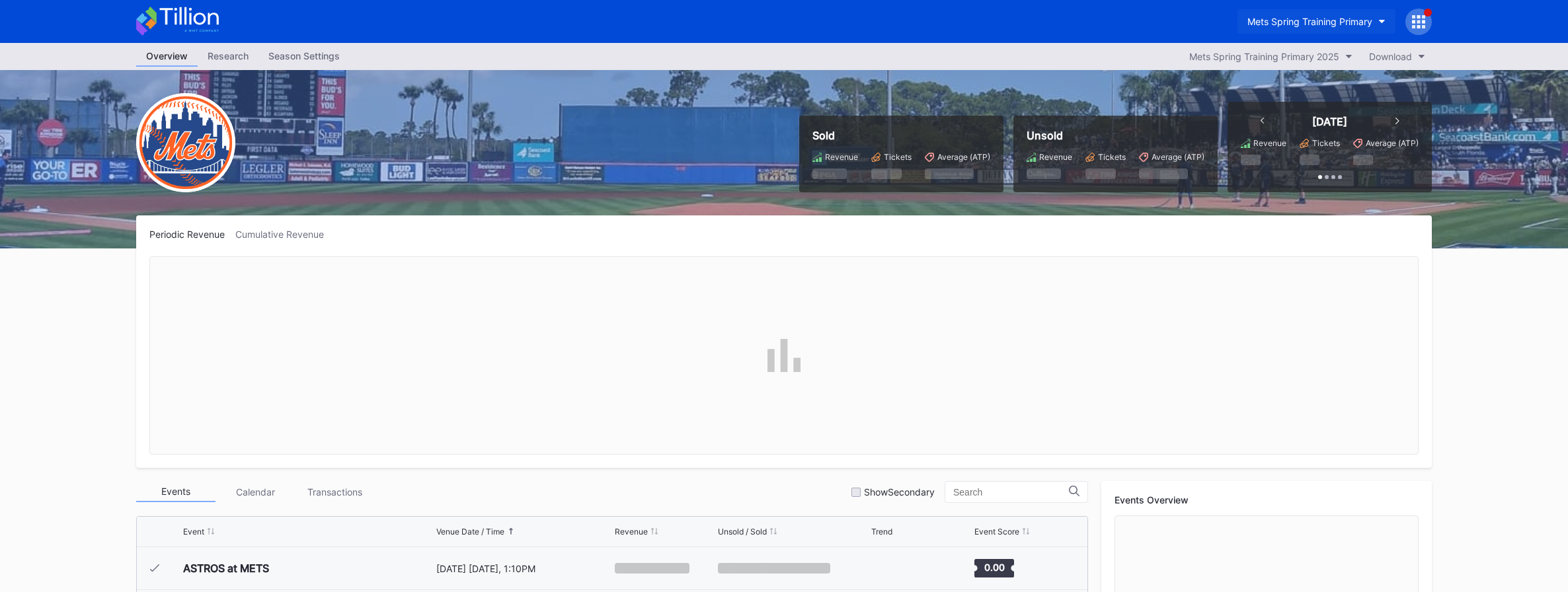
click at [1159, 19] on div "Mets Spring Training Primary" at bounding box center [1309, 22] width 125 height 11
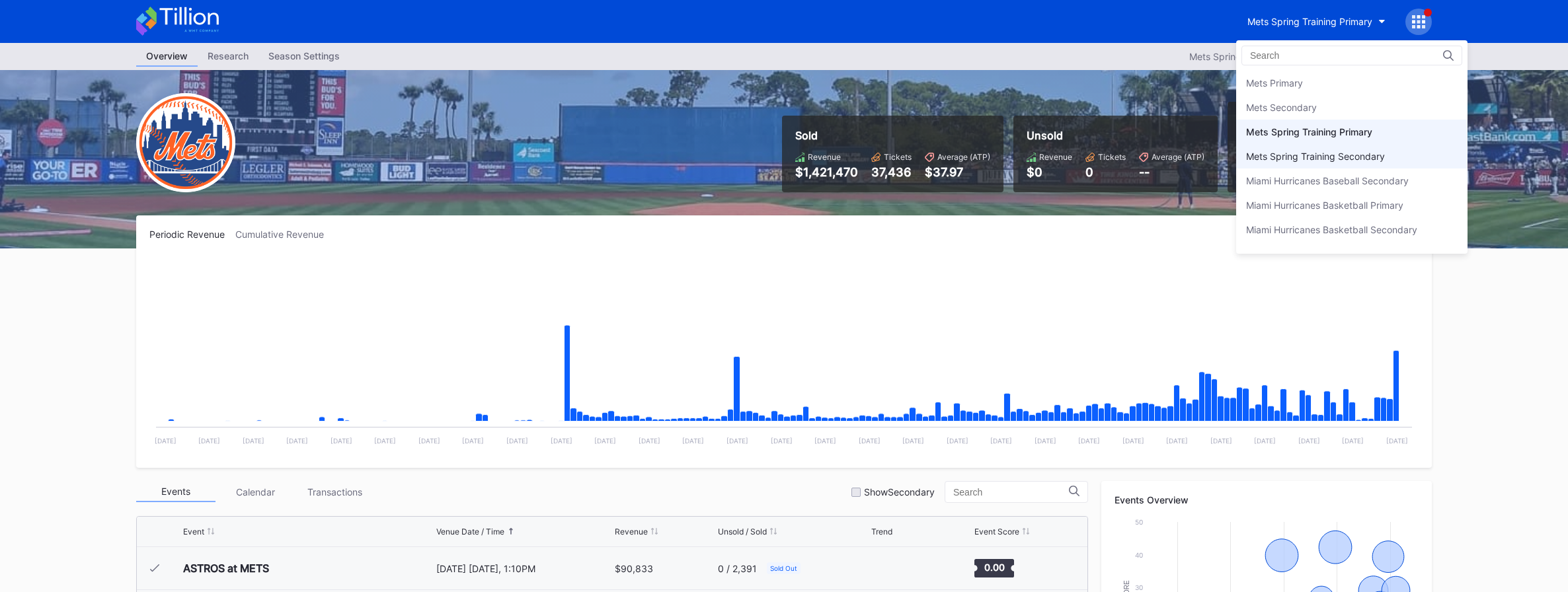
scroll to position [2047, 0]
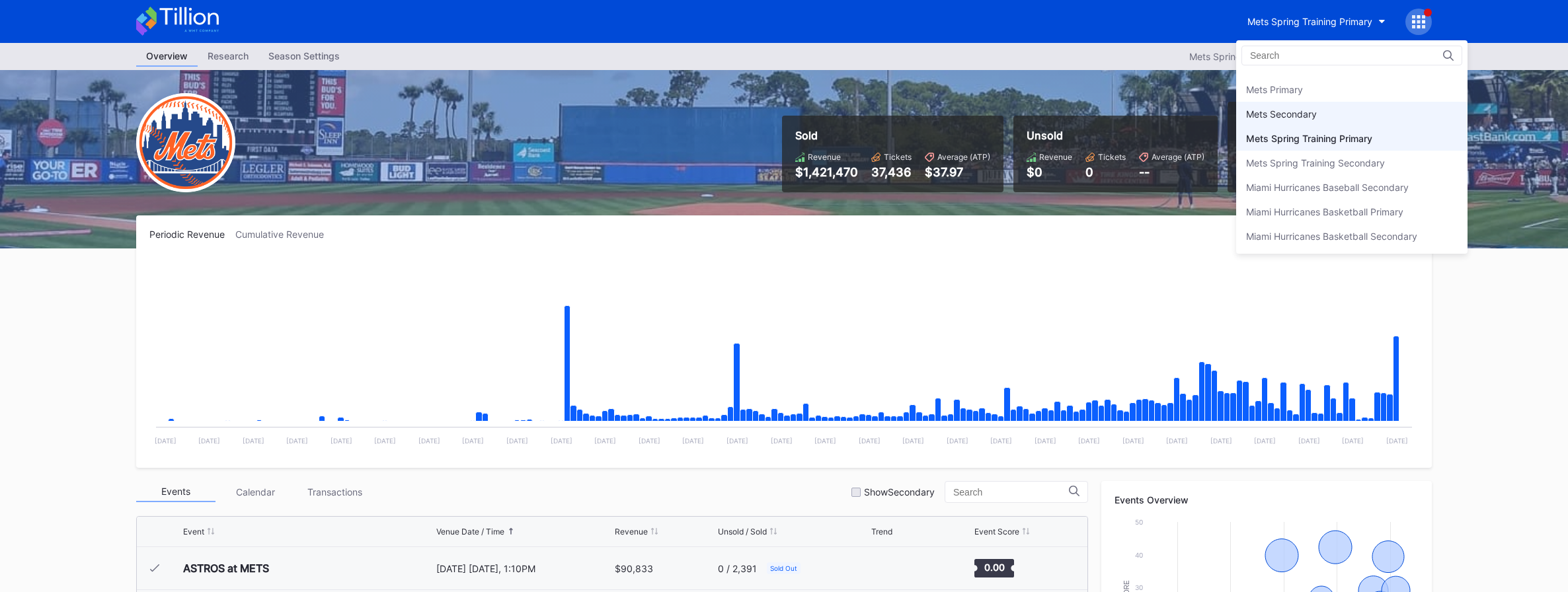
click at [1159, 110] on div "Mets Secondary" at bounding box center [1280, 114] width 71 height 11
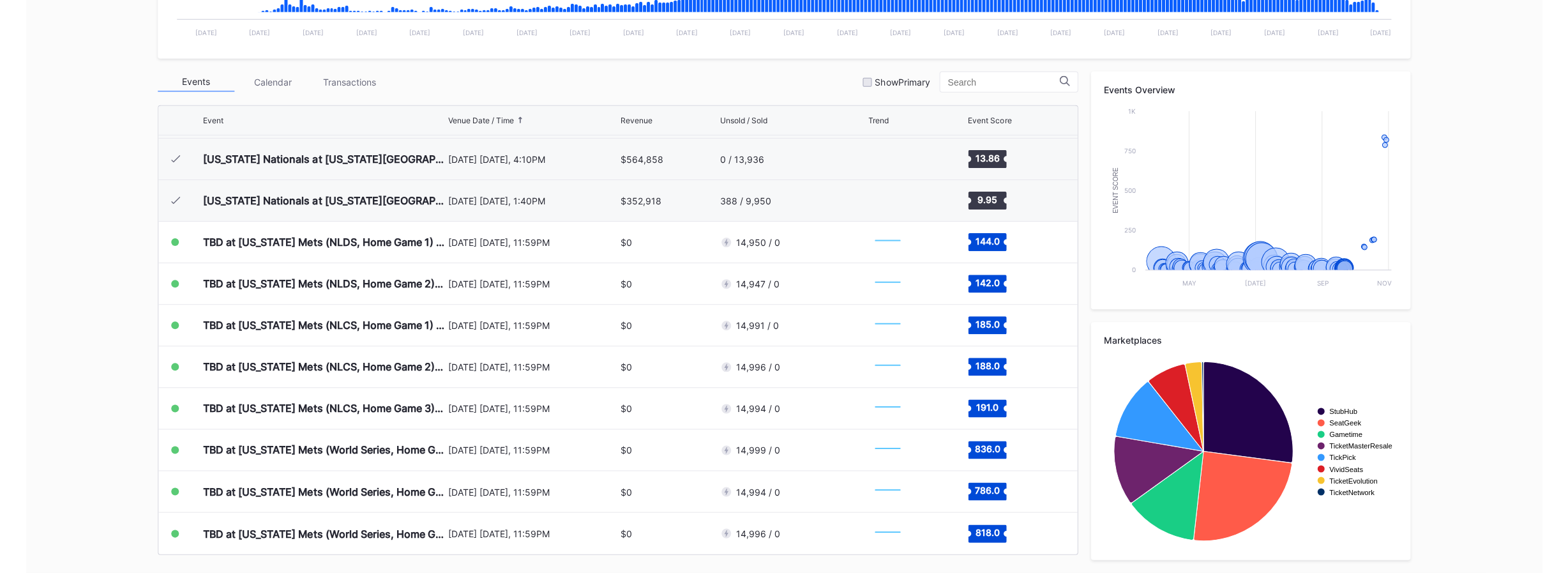
scroll to position [392, 0]
